Goal: Check status: Check status

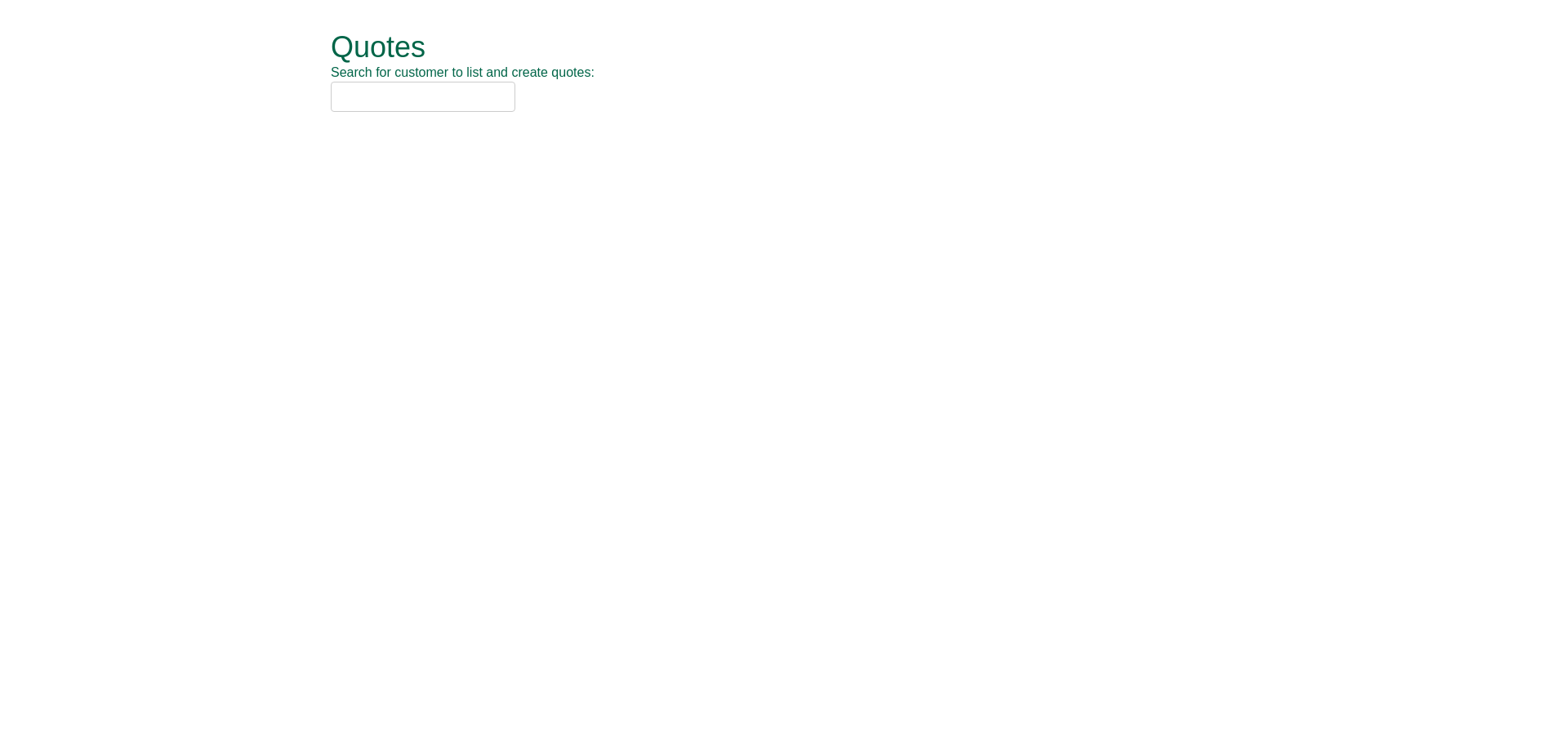
click at [446, 105] on input "text" at bounding box center [423, 96] width 185 height 30
type input "alzhheimers"
click at [333, 100] on input "text" at bounding box center [423, 96] width 185 height 30
drag, startPoint x: 779, startPoint y: 223, endPoint x: 472, endPoint y: 68, distance: 343.9
click at [779, 145] on html "Quotes Search for customer to list and create quotes: Quotes New Quote No. Cust…" at bounding box center [784, 72] width 1568 height 145
